Goal: Information Seeking & Learning: Learn about a topic

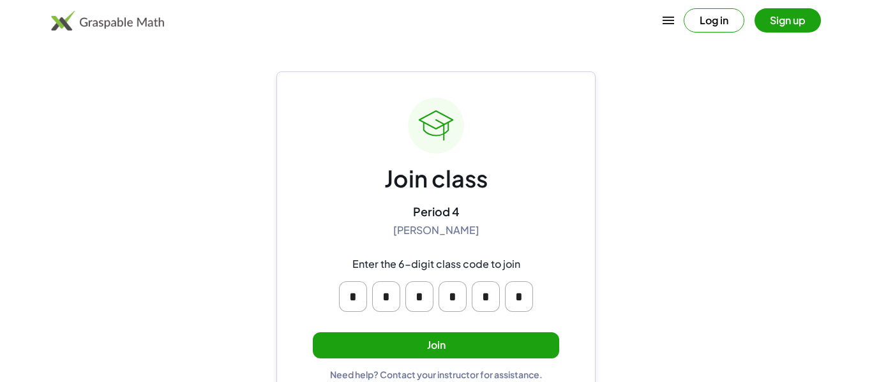
scroll to position [24, 0]
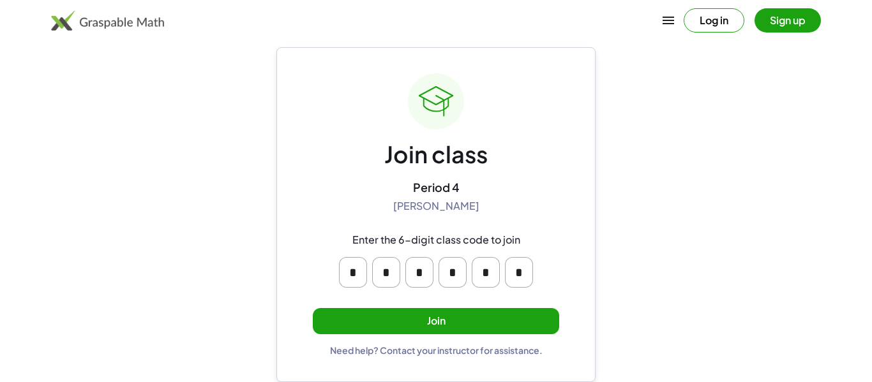
click at [398, 317] on button "Join" at bounding box center [436, 321] width 246 height 26
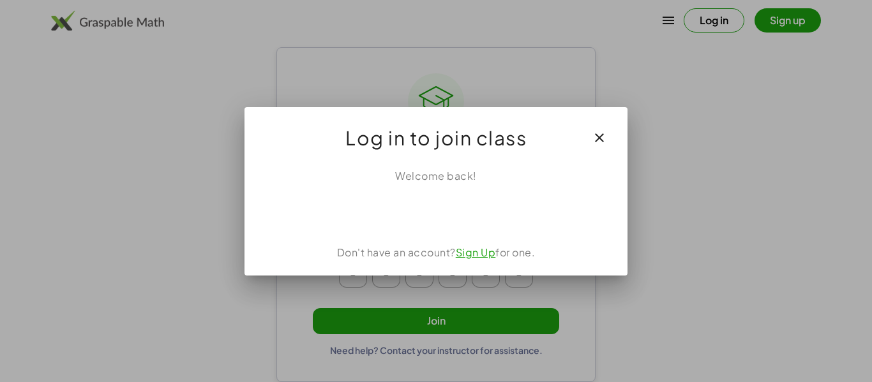
scroll to position [0, 0]
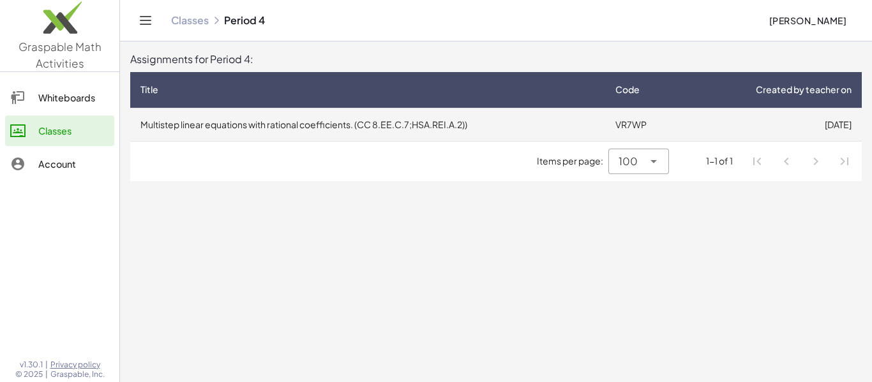
click at [426, 126] on td "Multistep linear equations with rational coefficients. (CC 8.EE.C.7;HSA.REI.A.2…" at bounding box center [367, 124] width 475 height 33
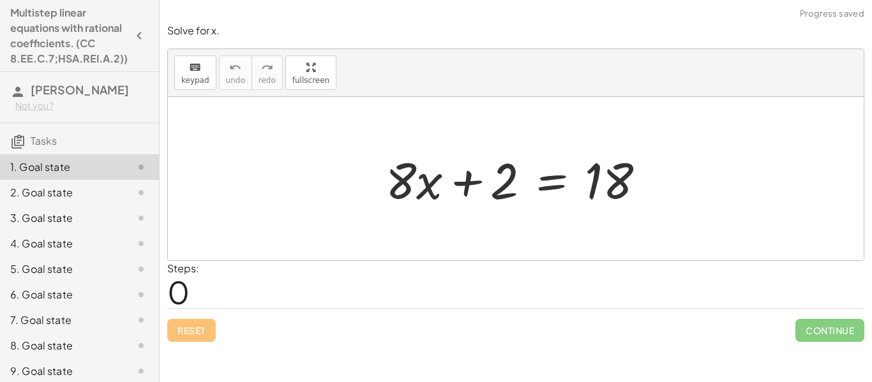
click at [303, 278] on div "Steps: 0" at bounding box center [515, 284] width 697 height 47
click at [200, 65] on icon "keyboard" at bounding box center [195, 67] width 12 height 15
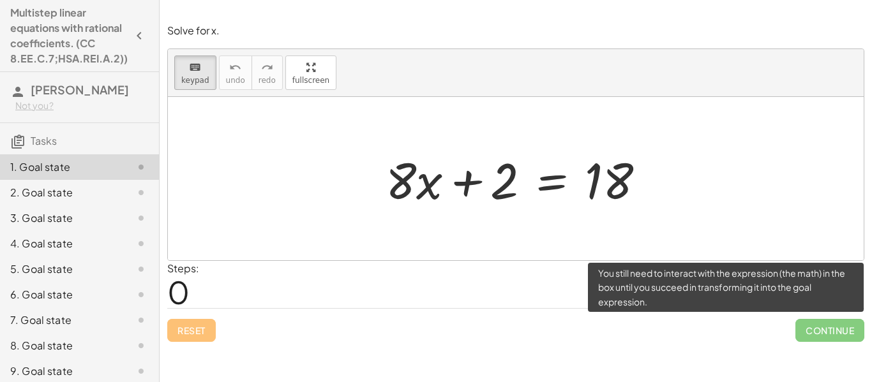
click at [806, 331] on span "Continue" at bounding box center [829, 330] width 69 height 23
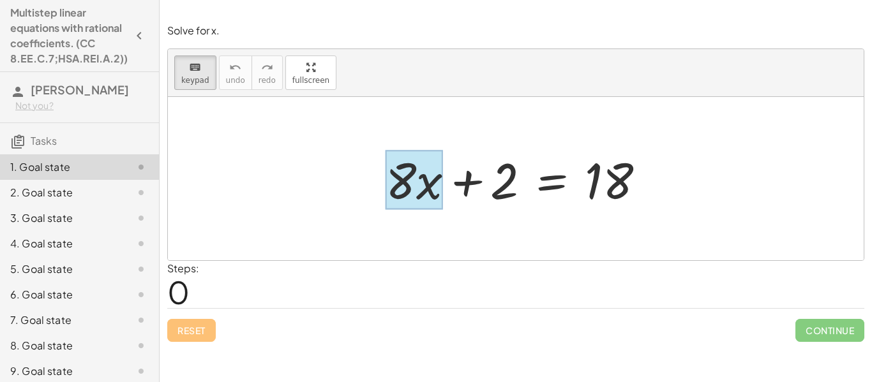
click at [439, 184] on div at bounding box center [414, 180] width 57 height 59
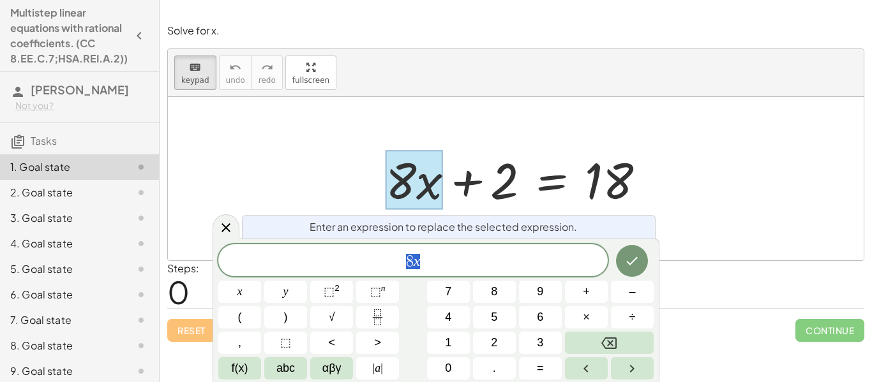
scroll to position [1, 0]
click at [465, 183] on div at bounding box center [520, 179] width 283 height 66
click at [686, 334] on div "Reset Continue" at bounding box center [515, 325] width 697 height 34
click at [637, 272] on button "Done" at bounding box center [632, 261] width 32 height 32
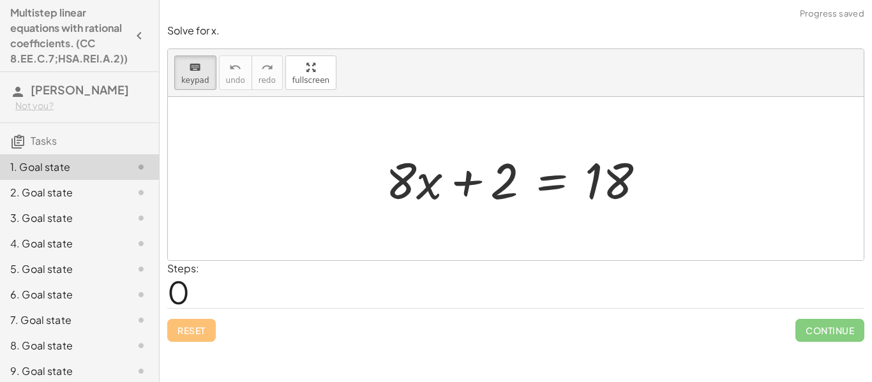
scroll to position [0, 0]
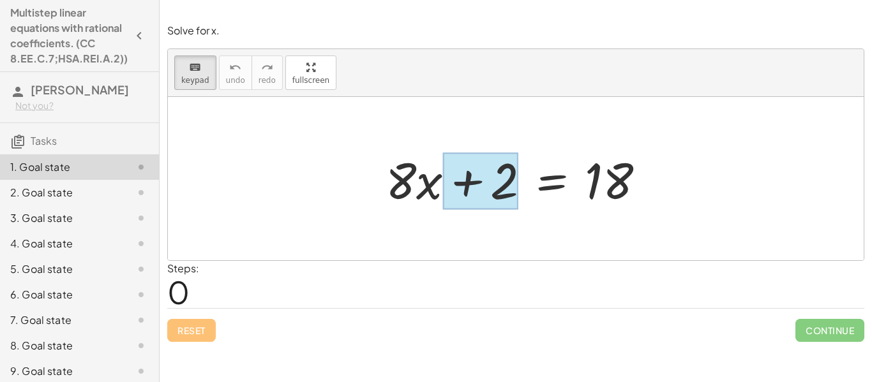
click at [470, 190] on div at bounding box center [480, 181] width 76 height 57
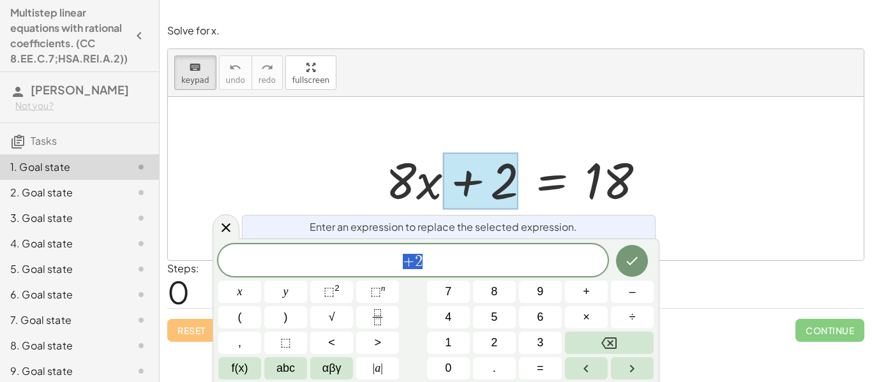
scroll to position [2, 0]
click at [615, 340] on icon "Backspace" at bounding box center [608, 343] width 15 height 15
click at [502, 335] on button "2" at bounding box center [494, 343] width 43 height 22
click at [635, 270] on button "Done" at bounding box center [632, 261] width 32 height 32
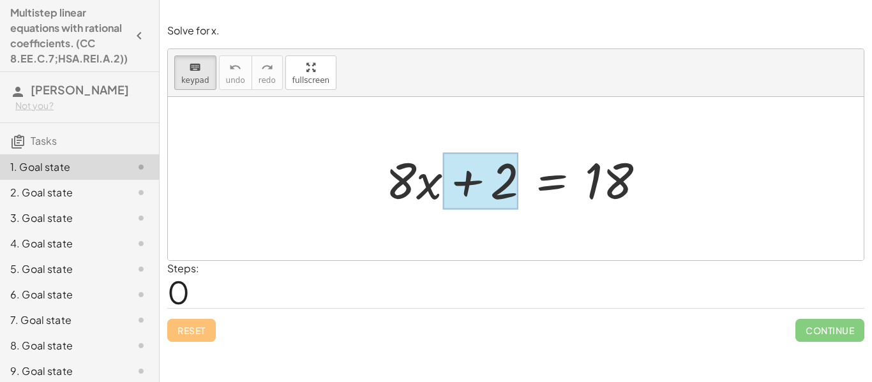
click at [513, 187] on div at bounding box center [480, 181] width 76 height 57
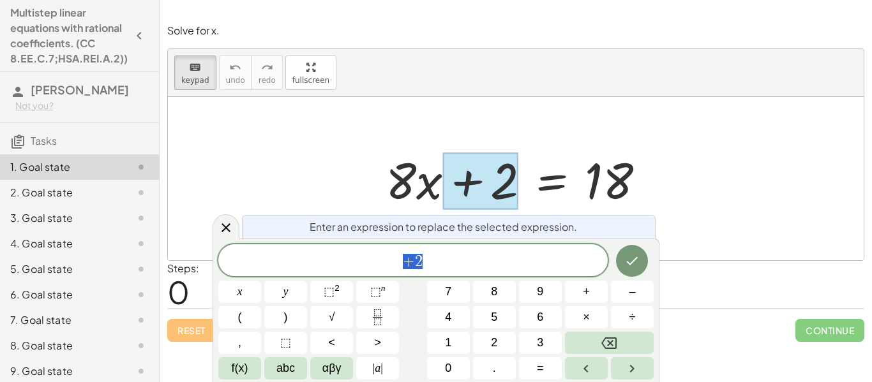
click at [713, 183] on div at bounding box center [516, 178] width 696 height 163
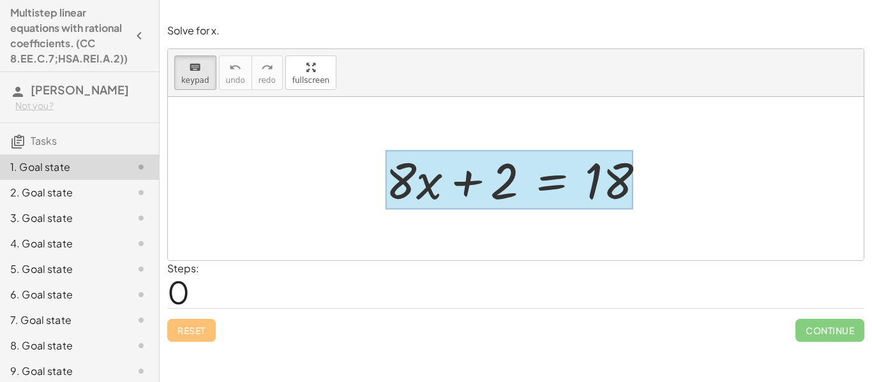
click at [539, 180] on div at bounding box center [510, 180] width 248 height 59
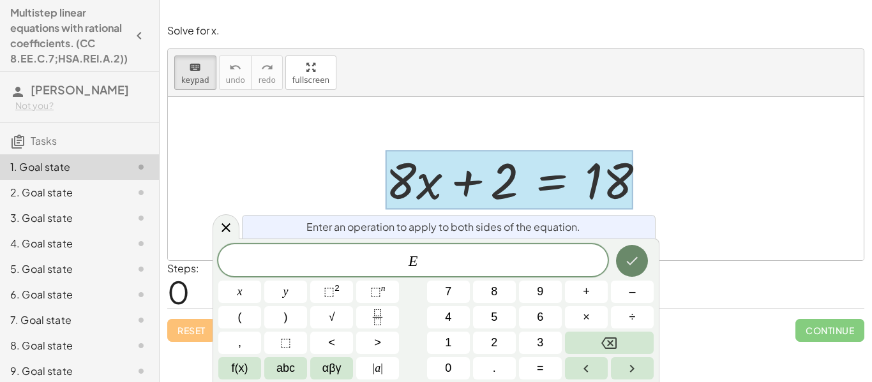
click at [628, 262] on icon "Done" at bounding box center [632, 261] width 11 height 8
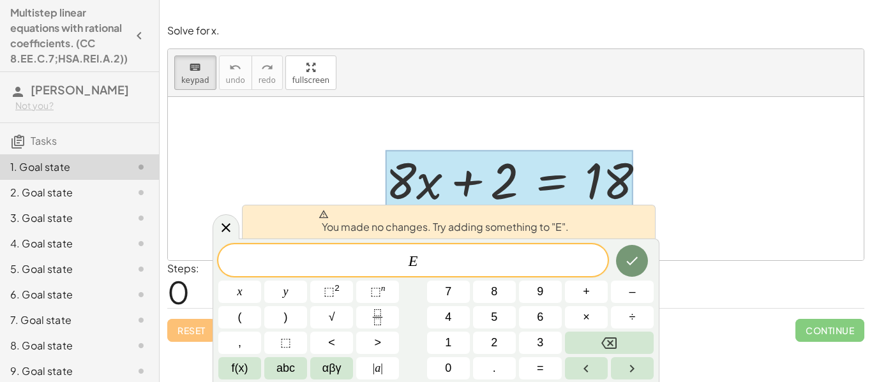
click at [713, 220] on div at bounding box center [516, 178] width 696 height 163
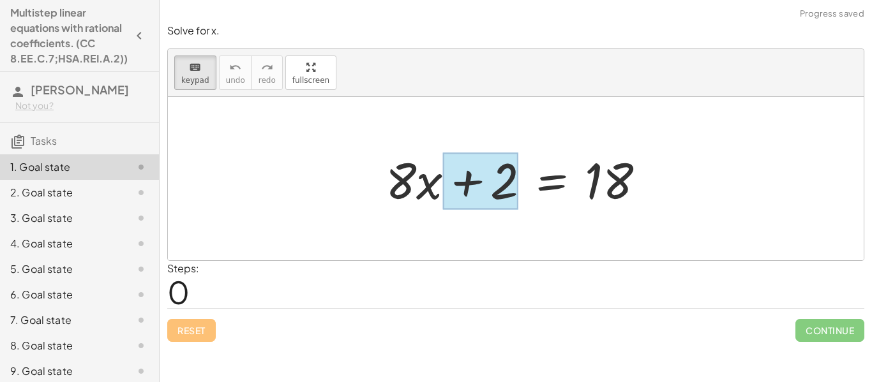
click at [486, 192] on div at bounding box center [480, 181] width 76 height 57
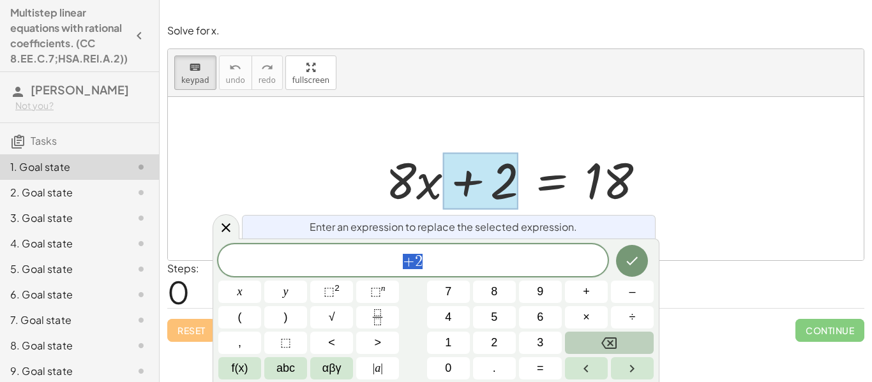
click at [627, 352] on button "Backspace" at bounding box center [609, 343] width 89 height 22
click at [587, 327] on button "×" at bounding box center [586, 317] width 43 height 22
click at [494, 344] on span "2" at bounding box center [494, 343] width 6 height 17
click at [643, 257] on button "Done" at bounding box center [632, 261] width 32 height 32
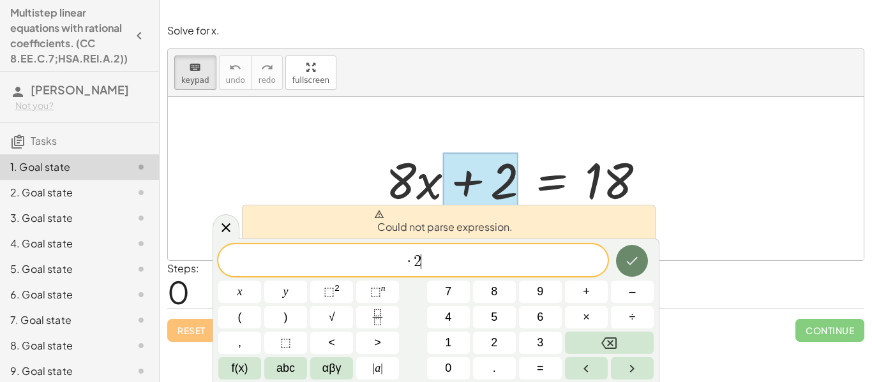
click at [635, 258] on icon "Done" at bounding box center [631, 260] width 15 height 15
click at [617, 343] on button "Backspace" at bounding box center [609, 343] width 89 height 22
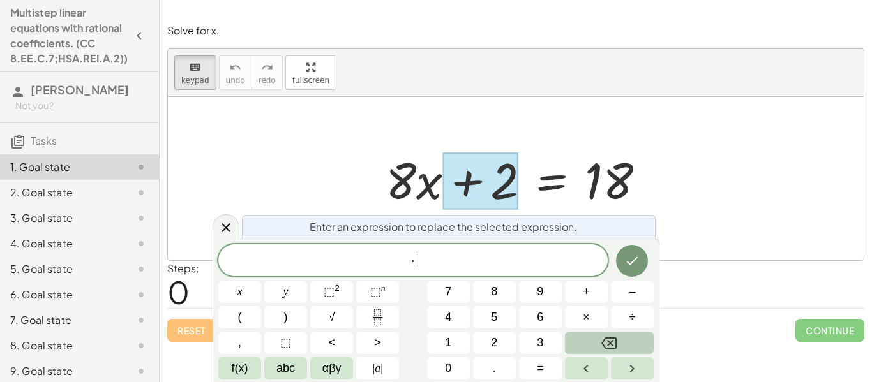
click at [617, 343] on button "Backspace" at bounding box center [609, 343] width 89 height 22
click at [494, 344] on span "2" at bounding box center [494, 343] width 6 height 17
click at [627, 265] on icon "Done" at bounding box center [631, 260] width 15 height 15
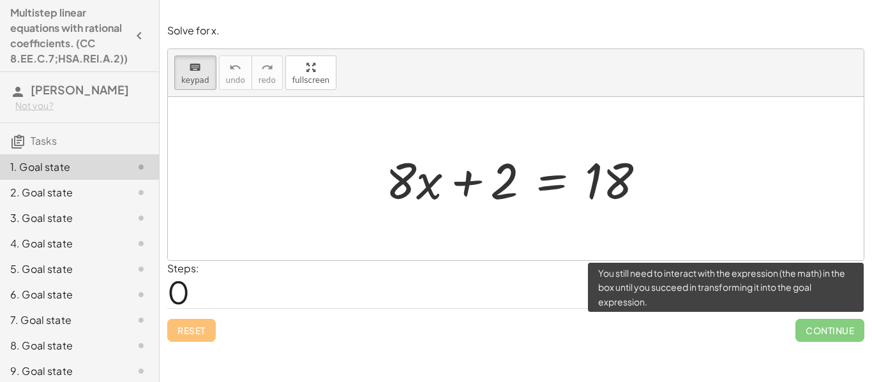
click at [810, 335] on span "Continue" at bounding box center [829, 330] width 69 height 23
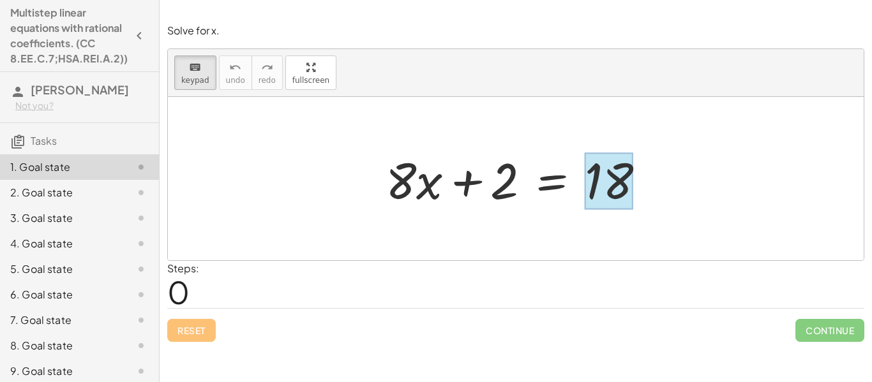
click at [619, 174] on div at bounding box center [609, 181] width 49 height 57
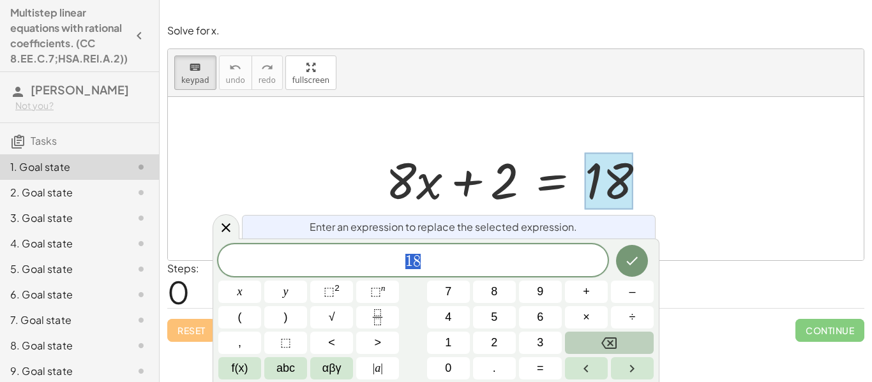
click at [613, 342] on icon "Backspace" at bounding box center [608, 343] width 15 height 15
click at [452, 343] on button "1" at bounding box center [448, 343] width 43 height 22
click at [541, 320] on span "6" at bounding box center [540, 317] width 6 height 17
click at [631, 257] on icon "Done" at bounding box center [631, 260] width 15 height 15
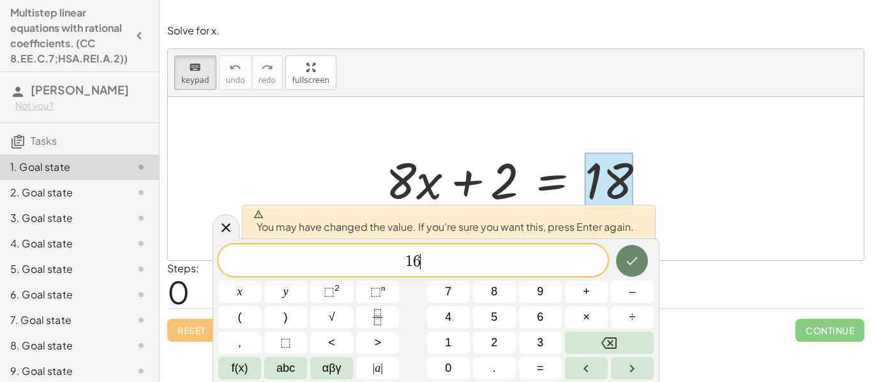
click at [631, 257] on icon "Done" at bounding box center [631, 260] width 15 height 15
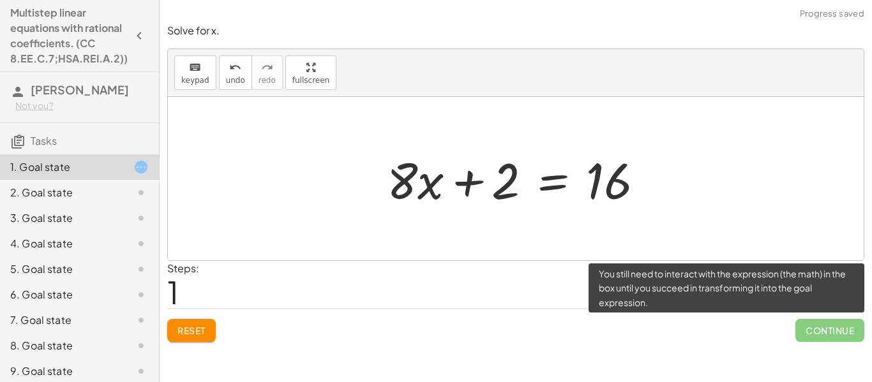
click at [833, 327] on span "Continue" at bounding box center [829, 330] width 69 height 23
click at [818, 327] on span "Continue" at bounding box center [829, 330] width 69 height 23
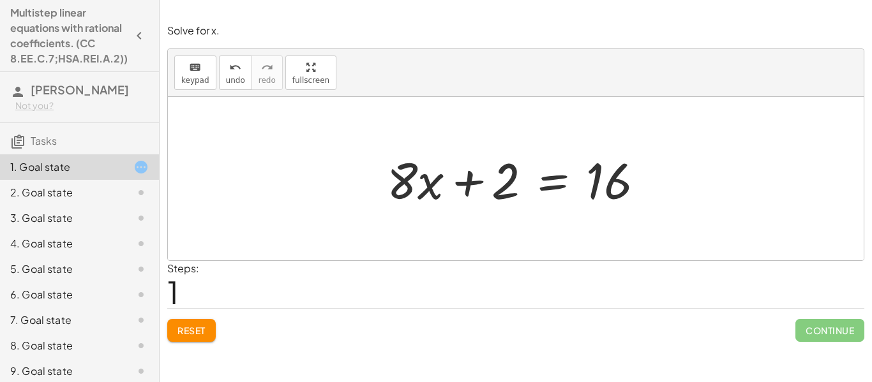
click at [485, 176] on div at bounding box center [520, 179] width 280 height 66
click at [479, 183] on div at bounding box center [520, 179] width 280 height 66
click at [616, 184] on div at bounding box center [520, 179] width 280 height 66
click at [472, 177] on div at bounding box center [520, 179] width 280 height 66
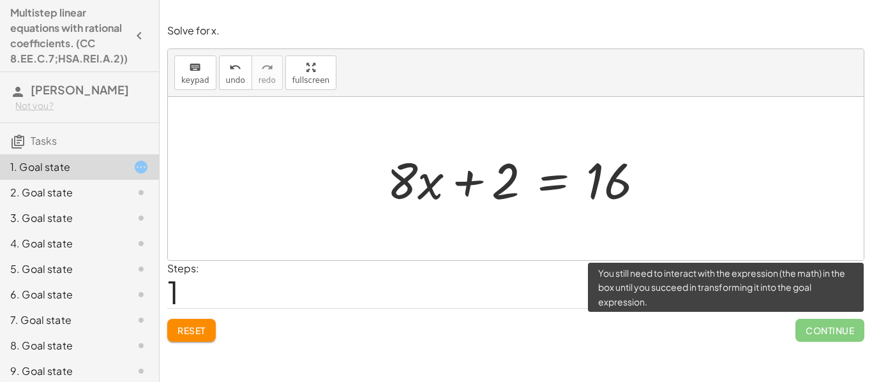
click at [813, 326] on span "Continue" at bounding box center [829, 330] width 69 height 23
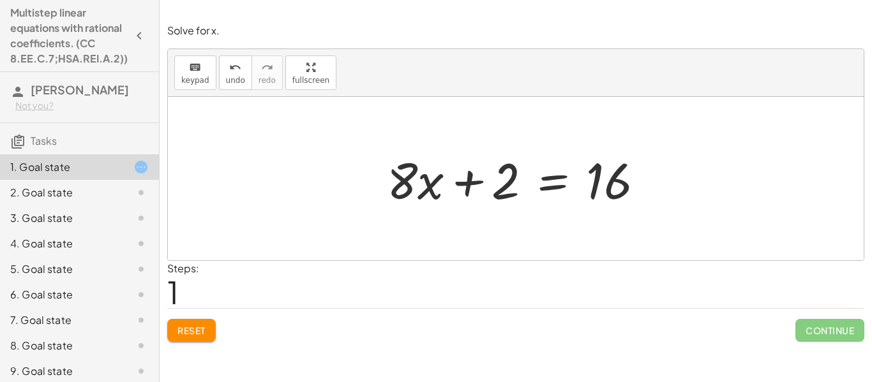
click at [416, 183] on div at bounding box center [520, 179] width 280 height 66
click at [181, 322] on button "Reset" at bounding box center [191, 330] width 49 height 23
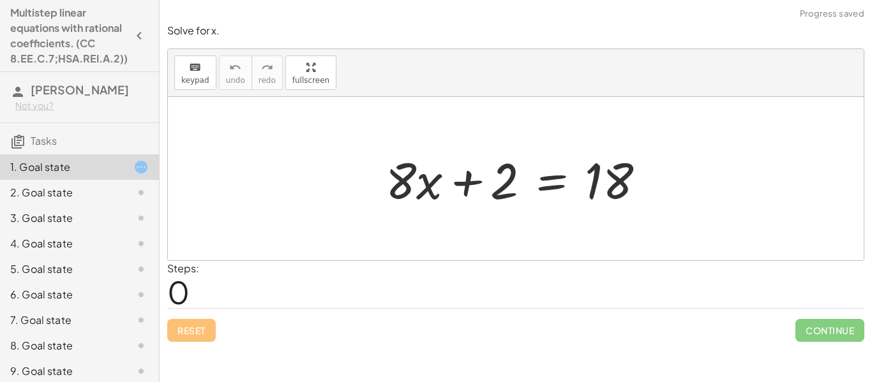
click at [434, 168] on div at bounding box center [520, 179] width 283 height 66
click at [425, 173] on div at bounding box center [520, 179] width 283 height 66
click at [396, 192] on div at bounding box center [520, 179] width 283 height 66
click at [202, 87] on button "keyboard keypad" at bounding box center [195, 73] width 42 height 34
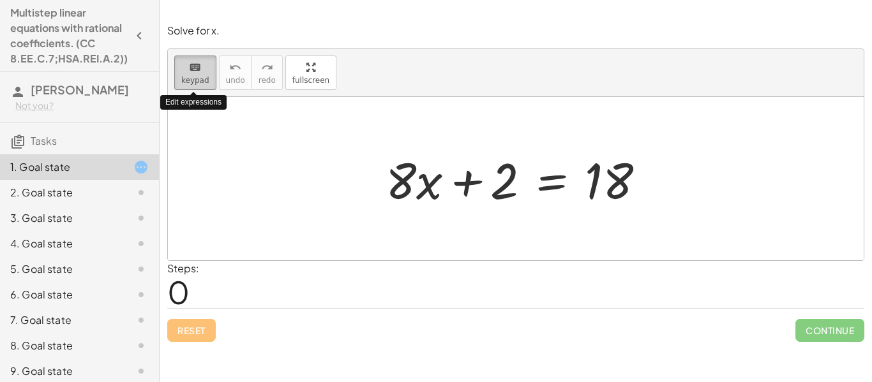
click at [202, 87] on button "keyboard keypad" at bounding box center [195, 73] width 42 height 34
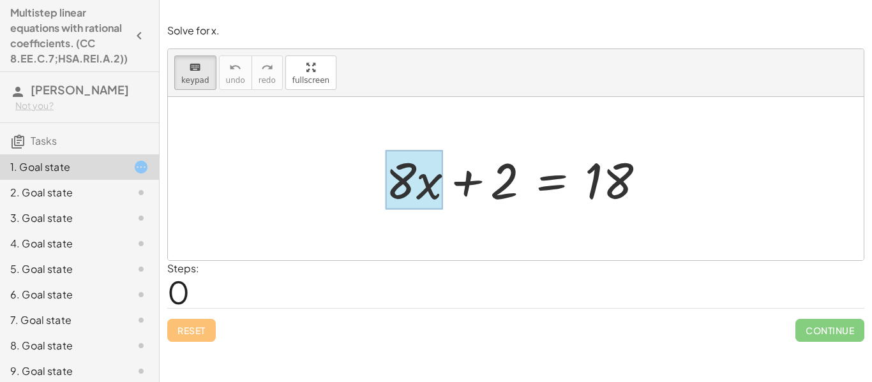
click at [421, 197] on div at bounding box center [414, 180] width 57 height 59
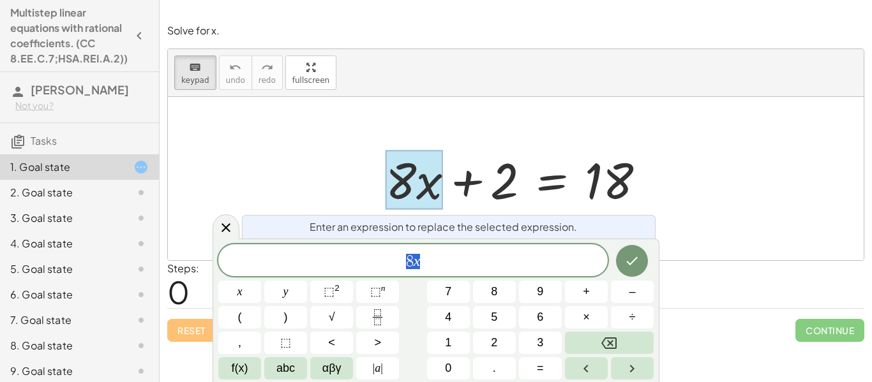
click at [372, 190] on div "+ · 8 · x + 2 = 18" at bounding box center [515, 179] width 299 height 72
click at [629, 263] on icon "Done" at bounding box center [632, 261] width 11 height 8
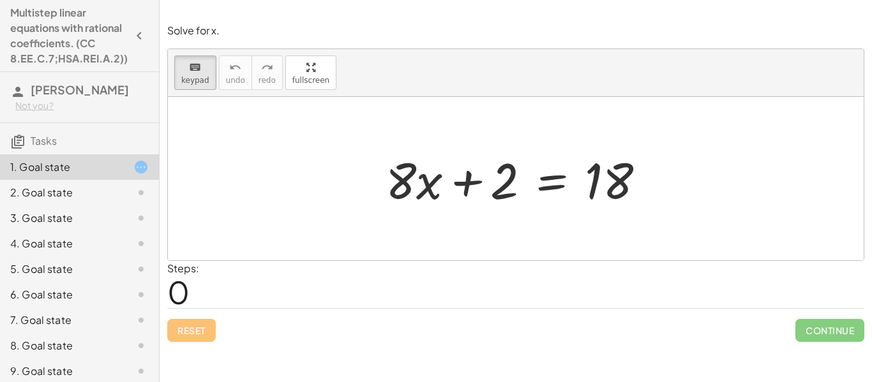
scroll to position [0, 0]
click at [389, 181] on div at bounding box center [401, 180] width 31 height 59
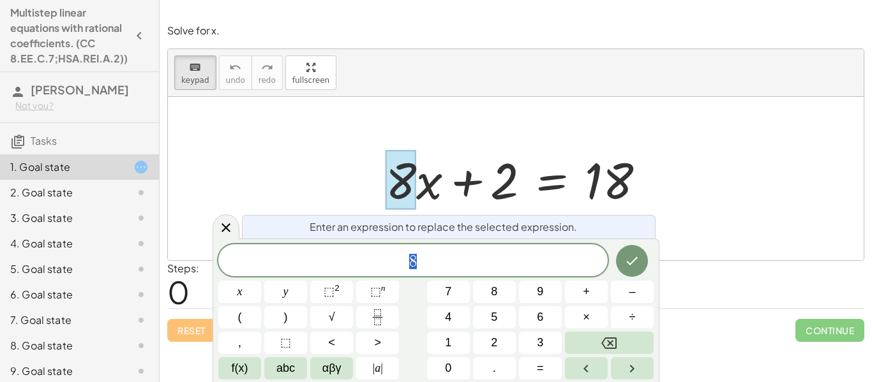
scroll to position [5, 0]
click at [618, 340] on button "Backspace" at bounding box center [609, 343] width 89 height 22
click at [534, 288] on button "9" at bounding box center [540, 292] width 43 height 22
click at [629, 265] on icon "Done" at bounding box center [631, 260] width 15 height 15
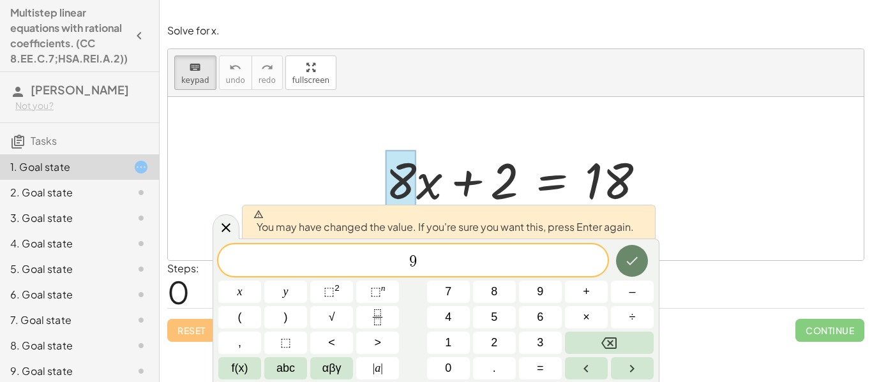
click at [629, 265] on icon "Done" at bounding box center [631, 260] width 15 height 15
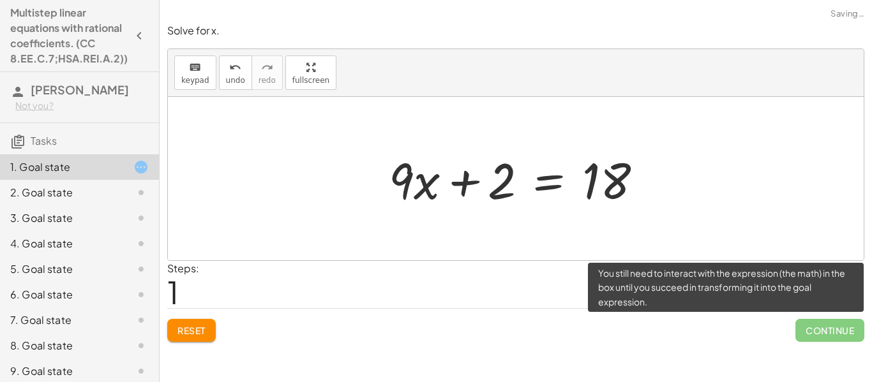
click at [830, 333] on span "Continue" at bounding box center [829, 330] width 69 height 23
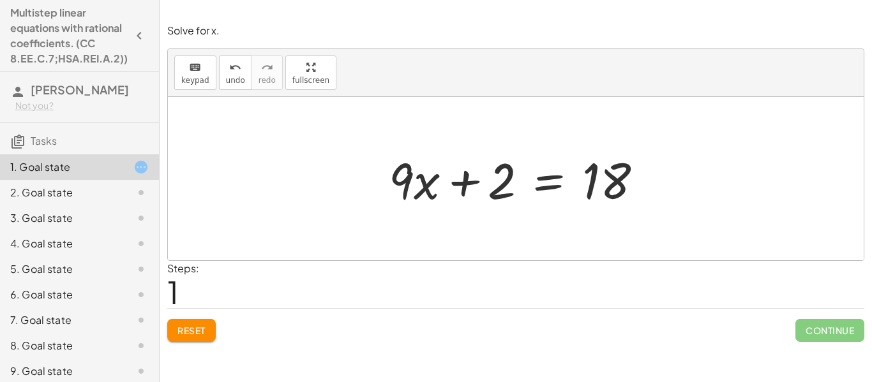
click at [506, 187] on div at bounding box center [520, 179] width 276 height 66
click at [608, 192] on div at bounding box center [520, 179] width 276 height 66
click at [492, 218] on div at bounding box center [516, 178] width 696 height 163
click at [502, 173] on div at bounding box center [520, 179] width 276 height 66
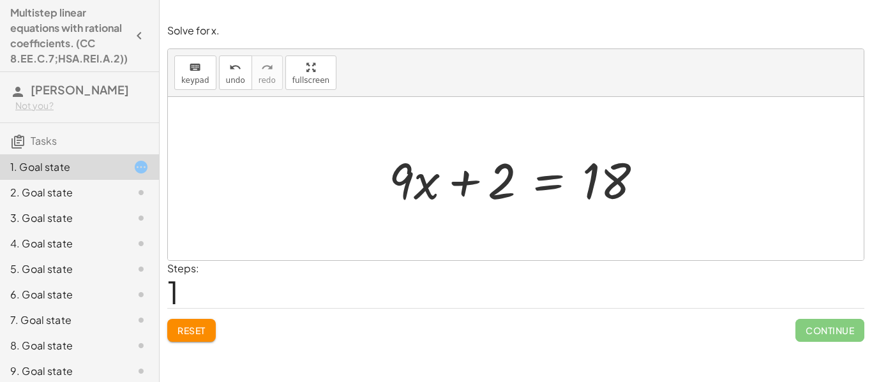
click at [502, 173] on div at bounding box center [520, 179] width 276 height 66
click at [190, 76] on span "keypad" at bounding box center [195, 80] width 28 height 9
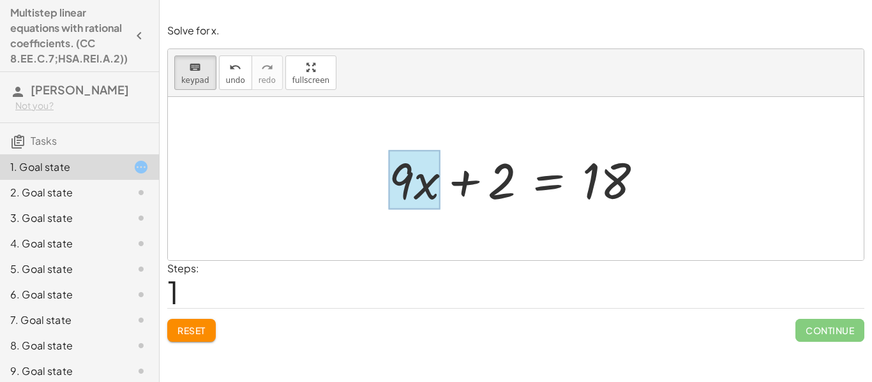
click at [424, 180] on div at bounding box center [414, 180] width 51 height 59
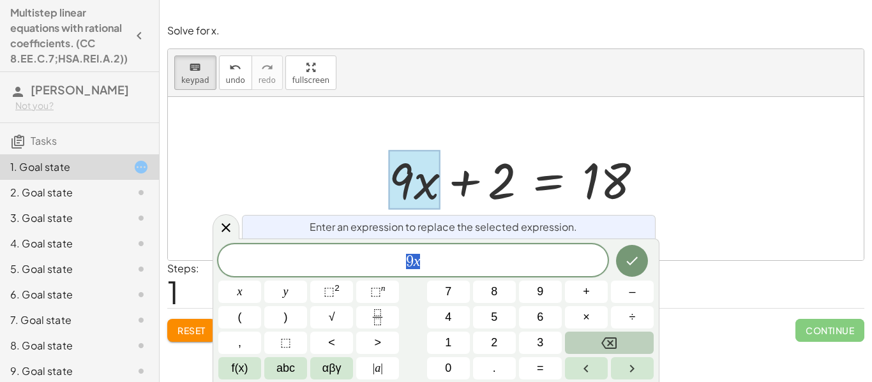
click at [596, 343] on button "Backspace" at bounding box center [609, 343] width 89 height 22
click at [529, 290] on button "9" at bounding box center [540, 292] width 43 height 22
click at [635, 254] on icon "Done" at bounding box center [631, 260] width 15 height 15
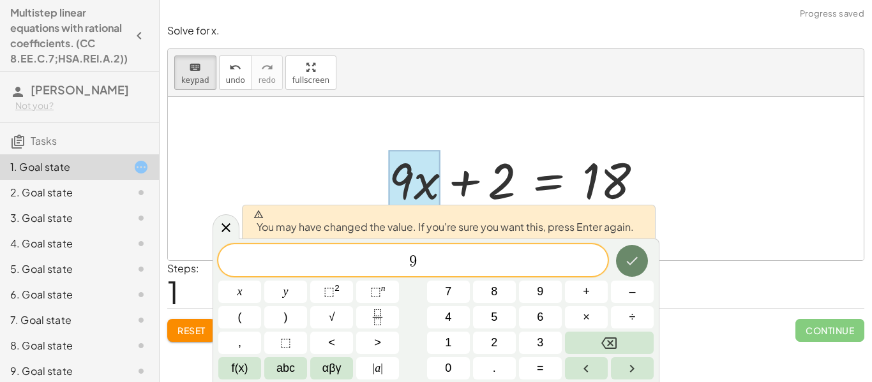
click at [635, 255] on icon "Done" at bounding box center [631, 260] width 15 height 15
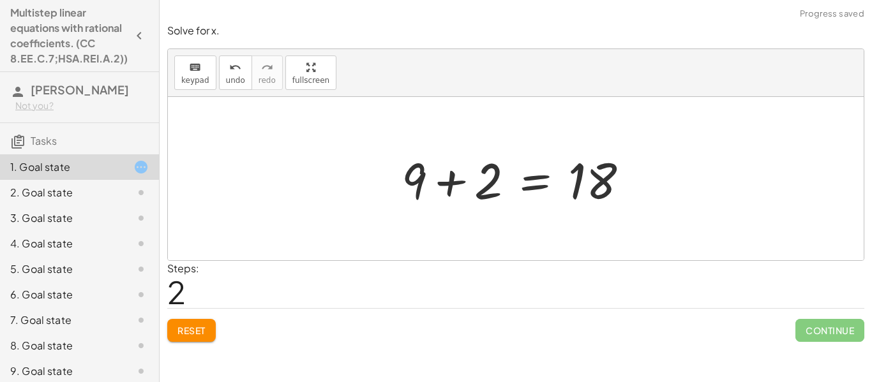
click at [456, 181] on div at bounding box center [520, 179] width 250 height 66
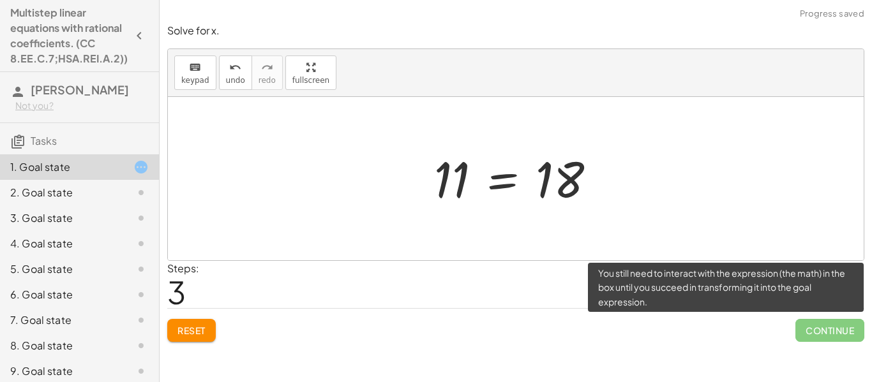
click at [825, 332] on span "Continue" at bounding box center [829, 330] width 69 height 23
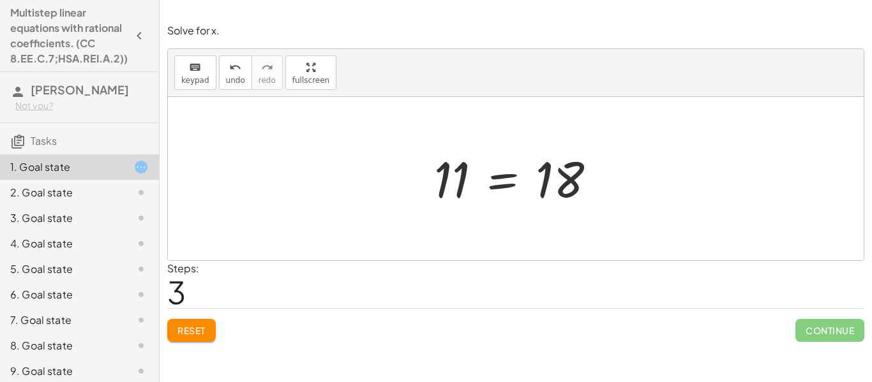
click at [473, 193] on div at bounding box center [520, 178] width 185 height 63
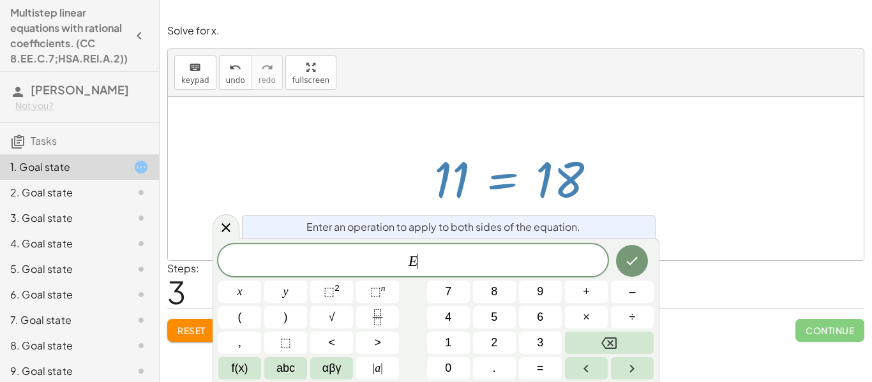
scroll to position [6, 0]
click at [645, 261] on button "Done" at bounding box center [632, 261] width 32 height 32
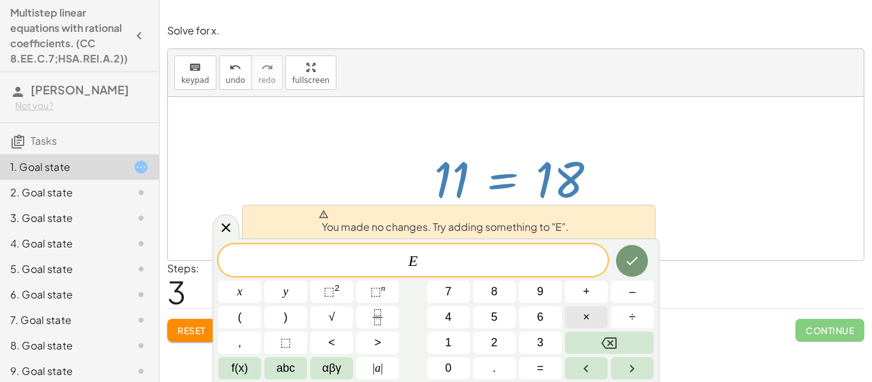
click at [580, 313] on button "×" at bounding box center [586, 317] width 43 height 22
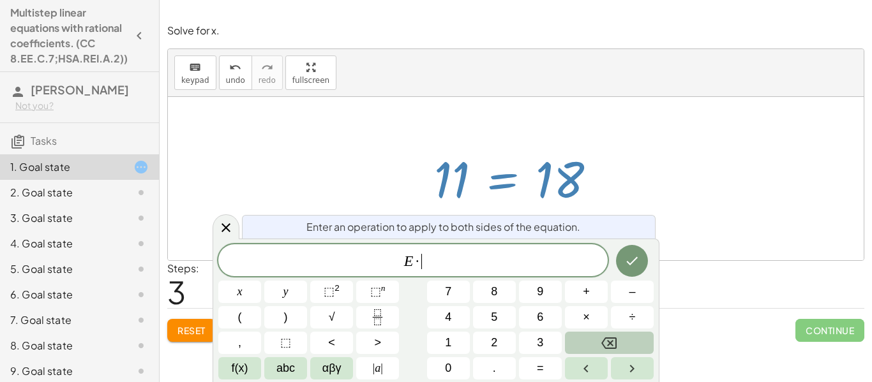
click at [610, 342] on icon "Backspace" at bounding box center [608, 343] width 15 height 11
click at [302, 365] on button "abc" at bounding box center [285, 368] width 43 height 22
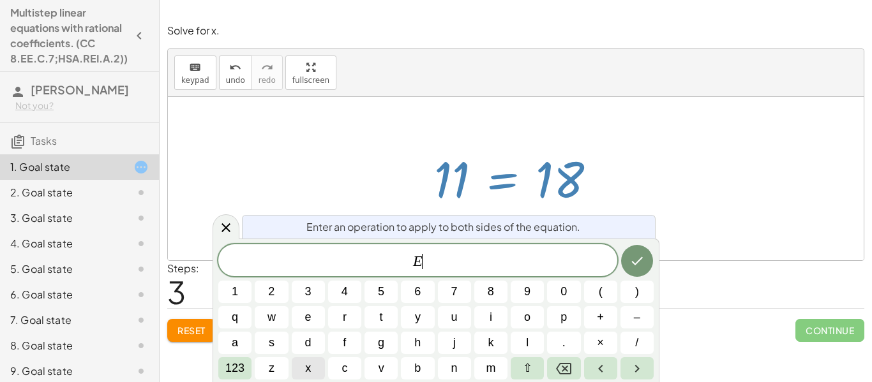
click at [312, 365] on button "x" at bounding box center [308, 368] width 33 height 22
click at [638, 252] on button "Done" at bounding box center [637, 261] width 32 height 32
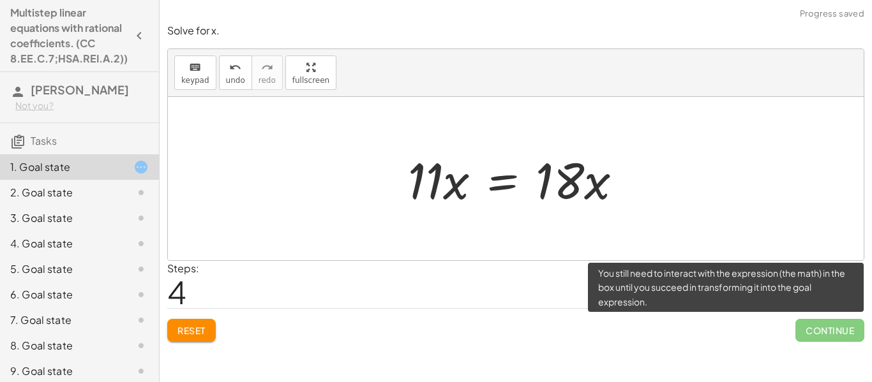
click at [823, 332] on span "Continue" at bounding box center [829, 330] width 69 height 23
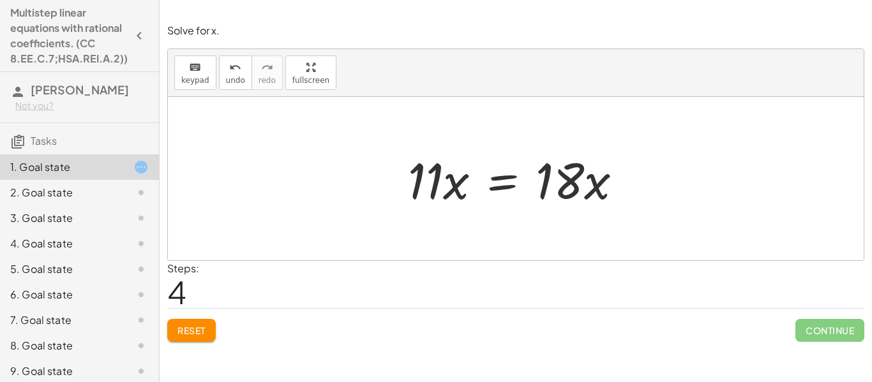
click at [419, 202] on div at bounding box center [520, 179] width 237 height 66
click at [428, 199] on div at bounding box center [520, 179] width 237 height 66
click at [572, 187] on div at bounding box center [520, 179] width 237 height 66
click at [184, 72] on div "keyboard" at bounding box center [195, 66] width 28 height 15
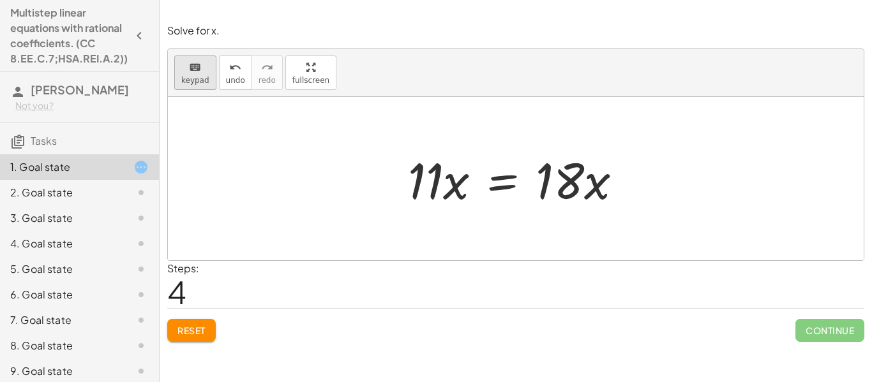
click at [184, 72] on div "keyboard" at bounding box center [195, 66] width 28 height 15
click at [449, 185] on div at bounding box center [520, 179] width 237 height 66
click at [552, 193] on div at bounding box center [520, 179] width 237 height 66
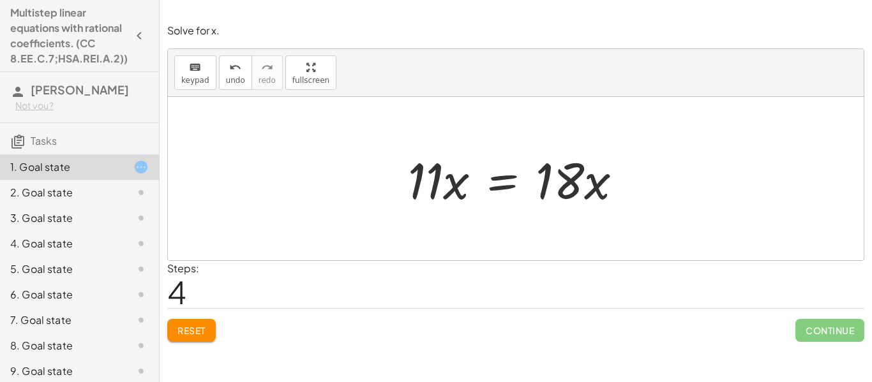
click at [589, 192] on div at bounding box center [520, 179] width 237 height 66
click at [423, 179] on div at bounding box center [520, 179] width 237 height 66
click at [431, 171] on div at bounding box center [520, 179] width 237 height 66
click at [538, 185] on div at bounding box center [520, 179] width 237 height 66
click at [128, 194] on div at bounding box center [131, 192] width 36 height 15
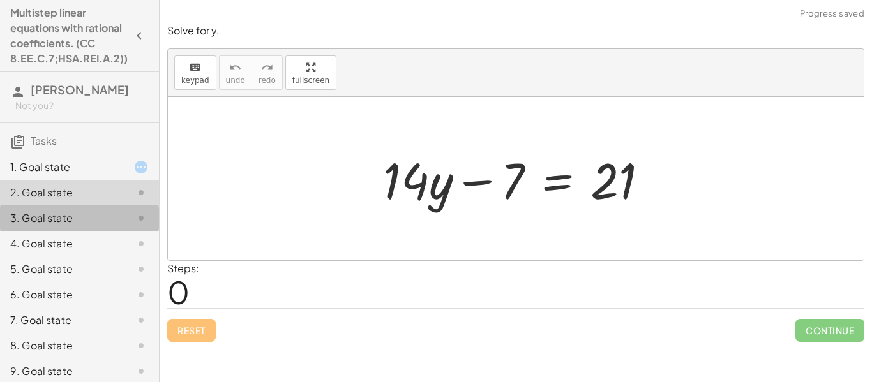
click at [112, 224] on div "3. Goal state" at bounding box center [61, 218] width 103 height 15
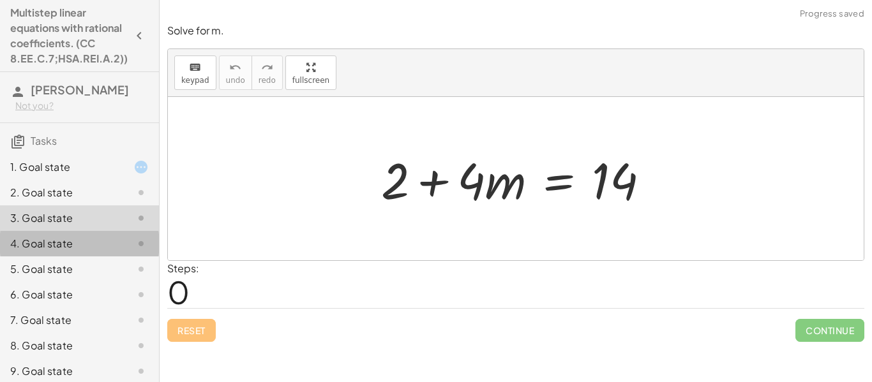
click at [116, 246] on div at bounding box center [131, 243] width 36 height 15
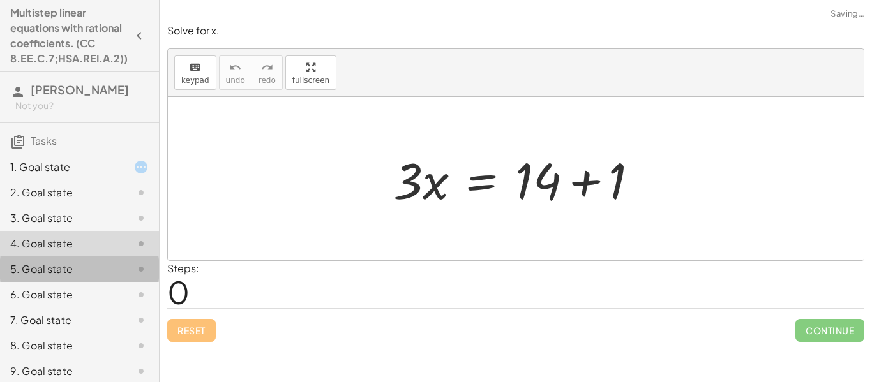
click at [121, 268] on div at bounding box center [131, 269] width 36 height 15
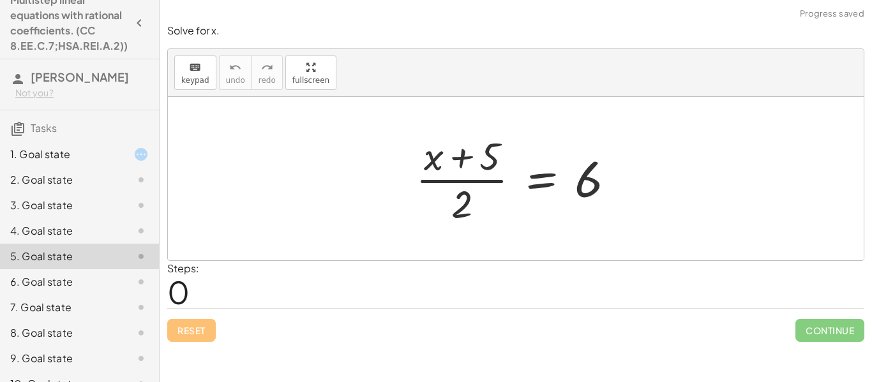
scroll to position [13, 0]
click at [461, 156] on div at bounding box center [520, 179] width 222 height 98
click at [486, 162] on div at bounding box center [520, 179] width 222 height 98
click at [458, 207] on div at bounding box center [520, 179] width 222 height 98
click at [592, 179] on div at bounding box center [520, 179] width 222 height 98
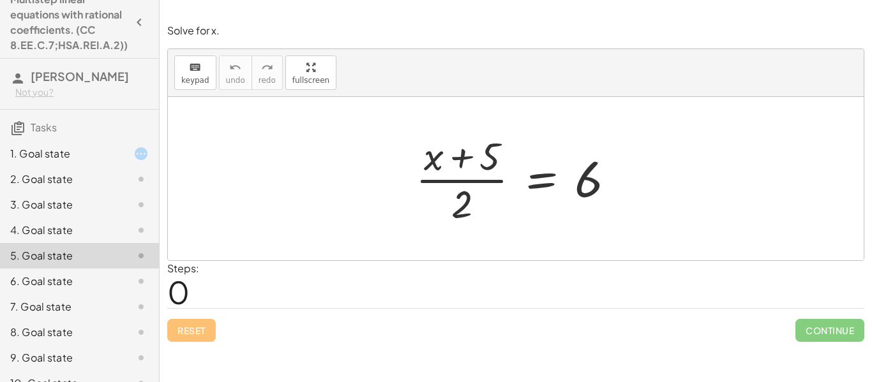
click at [592, 179] on div at bounding box center [520, 179] width 222 height 98
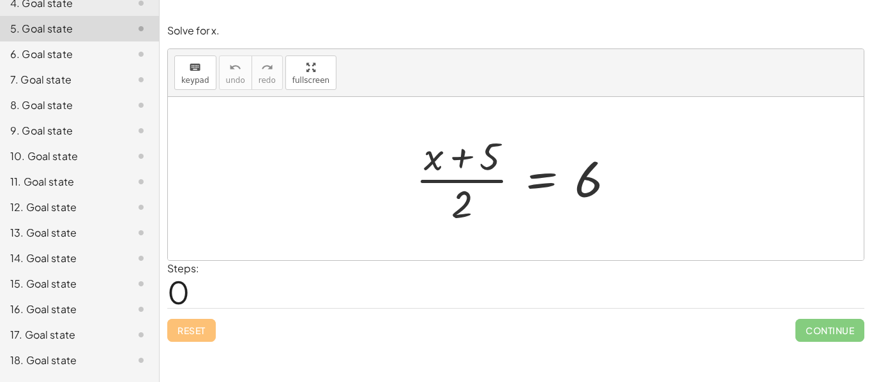
scroll to position [288, 0]
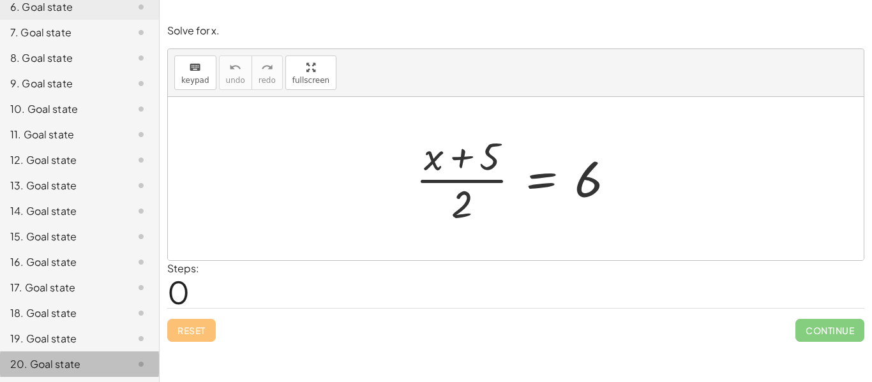
click at [39, 361] on div "20. Goal state" at bounding box center [61, 364] width 103 height 15
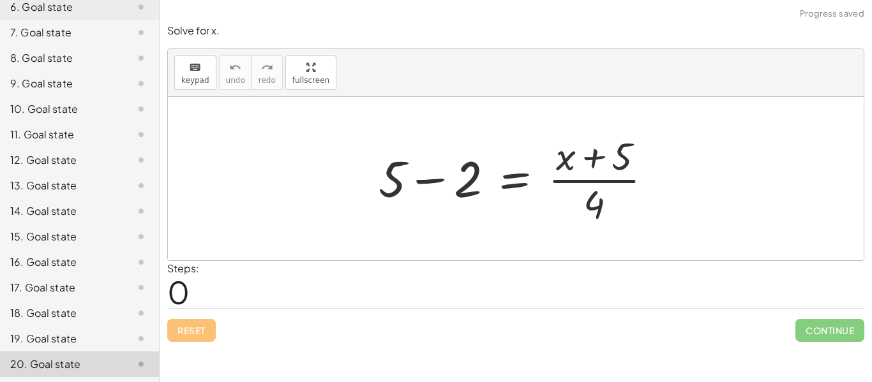
click at [56, 335] on div "19. Goal state" at bounding box center [61, 338] width 103 height 15
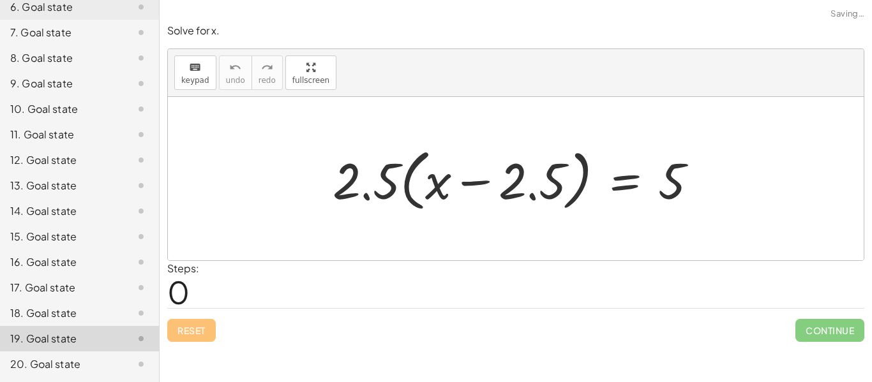
click at [58, 314] on div "18. Goal state" at bounding box center [61, 313] width 103 height 15
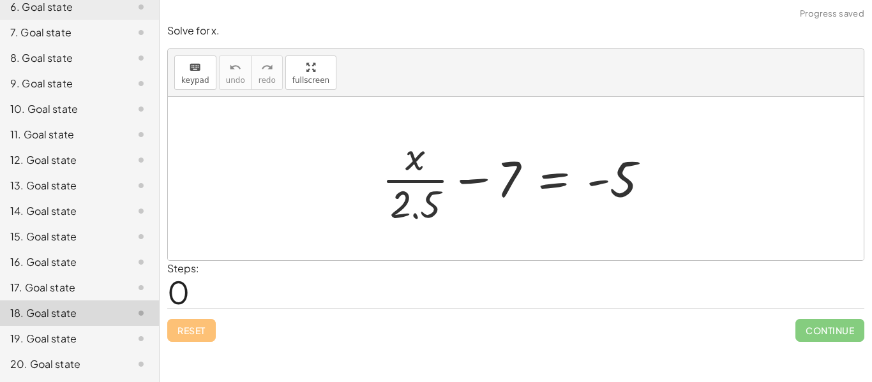
click at [66, 292] on div "17. Goal state" at bounding box center [61, 287] width 103 height 15
